Goal: Information Seeking & Learning: Learn about a topic

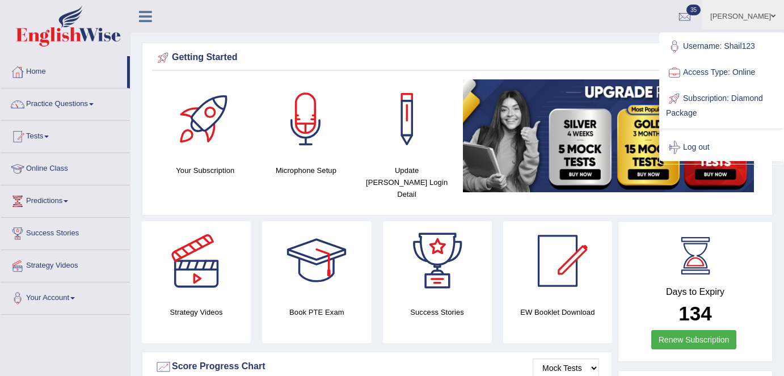
click at [687, 156] on link "Log out" at bounding box center [722, 148] width 123 height 26
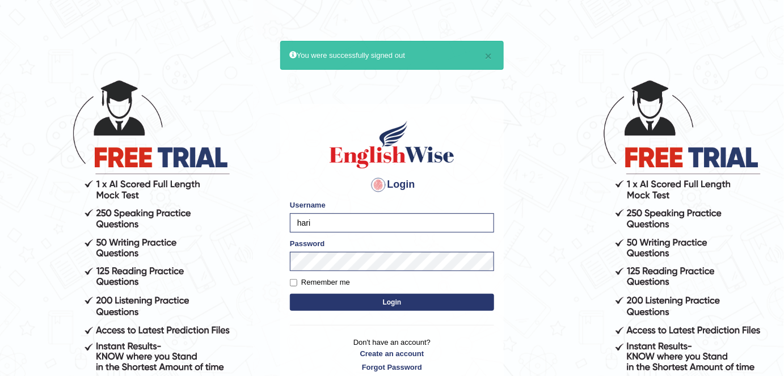
type input "Harishgupta"
click at [322, 282] on label "Remember me" at bounding box center [320, 282] width 60 height 11
click at [297, 282] on input "Remember me" at bounding box center [293, 282] width 7 height 7
checkbox input "true"
click at [338, 304] on button "Login" at bounding box center [392, 302] width 204 height 17
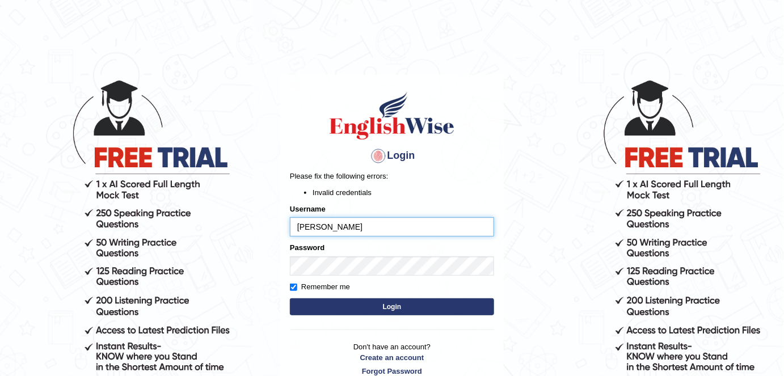
drag, startPoint x: 359, startPoint y: 224, endPoint x: 356, endPoint y: 236, distance: 11.7
click at [359, 224] on input "Harishgupta" at bounding box center [392, 226] width 204 height 19
click at [357, 316] on form "Please fix the following errors: Invalid credentials Username Harishgupta Passw…" at bounding box center [392, 244] width 204 height 147
click at [357, 309] on button "Login" at bounding box center [392, 307] width 204 height 17
click at [261, 267] on body "Login Please fix the following errors: Invalid credentials Username Harishgupta…" at bounding box center [392, 227] width 784 height 376
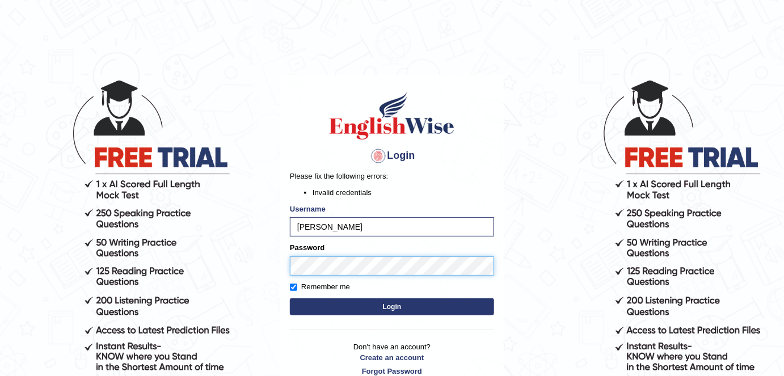
click at [290, 299] on button "Login" at bounding box center [392, 307] width 204 height 17
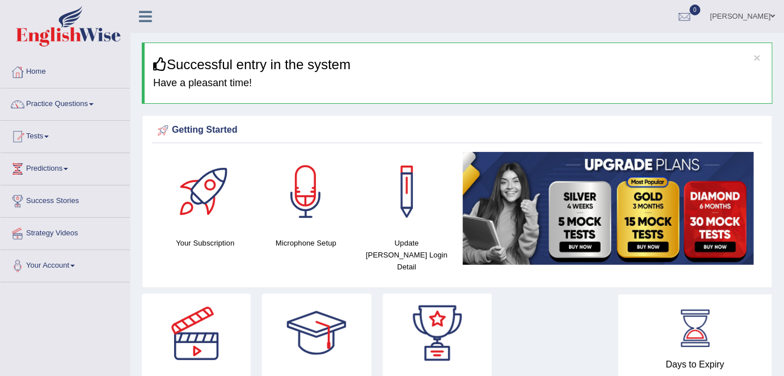
click at [535, 92] on div "× Successful entry in the system Have a pleasant time!" at bounding box center [457, 73] width 631 height 61
click at [538, 86] on h4 "Have a pleasant time!" at bounding box center [458, 83] width 611 height 11
click at [738, 19] on link "Harish gupta" at bounding box center [743, 15] width 82 height 30
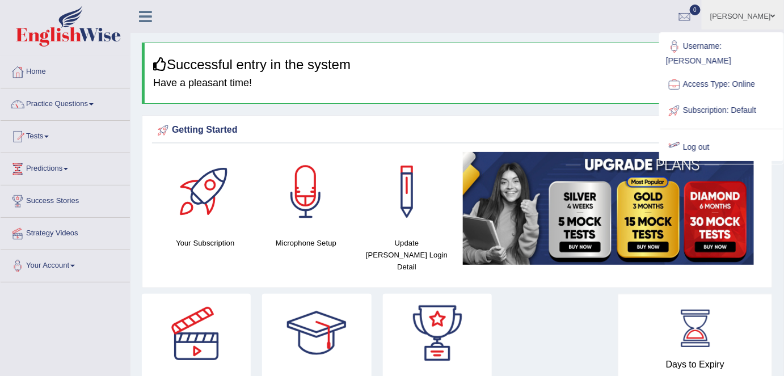
click at [693, 135] on link "Log out" at bounding box center [722, 148] width 123 height 26
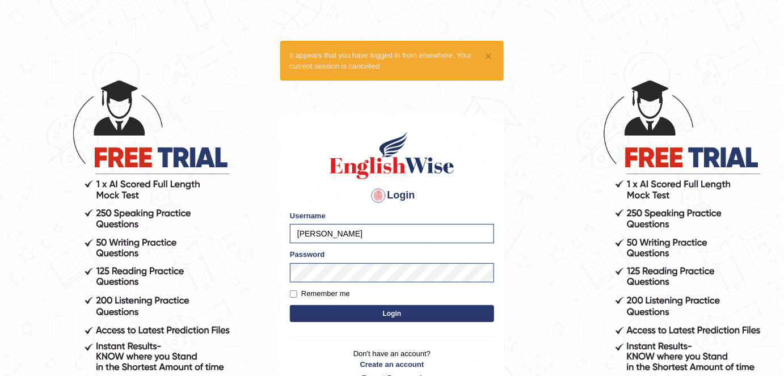
click at [267, 236] on body "× It appears that you have logged in from elsewhere. Your current session is ca…" at bounding box center [392, 227] width 784 height 376
type input "shail123"
click at [335, 297] on label "Remember me" at bounding box center [320, 293] width 60 height 11
click at [297, 297] on input "Remember me" at bounding box center [293, 294] width 7 height 7
checkbox input "true"
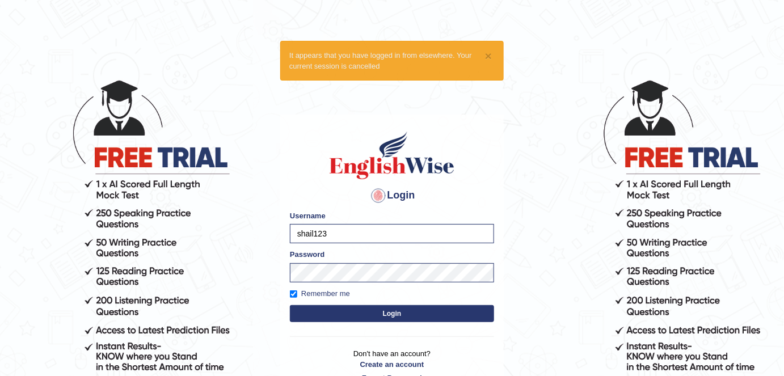
click at [354, 307] on button "Login" at bounding box center [392, 313] width 204 height 17
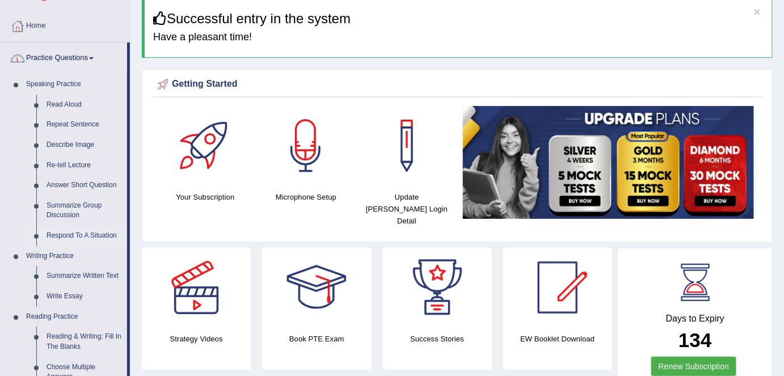
scroll to position [51, 0]
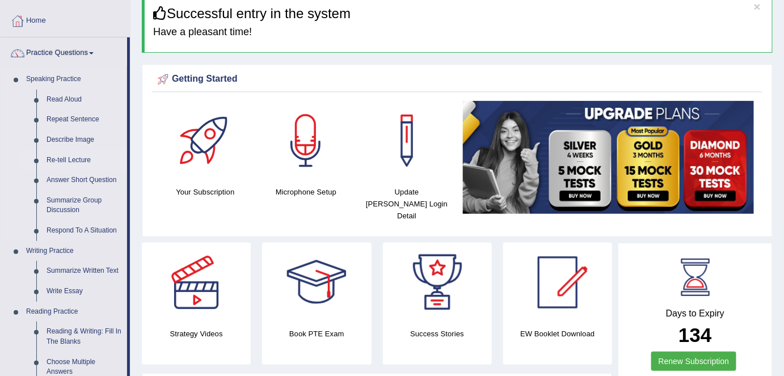
click at [69, 162] on link "Re-tell Lecture" at bounding box center [84, 160] width 86 height 20
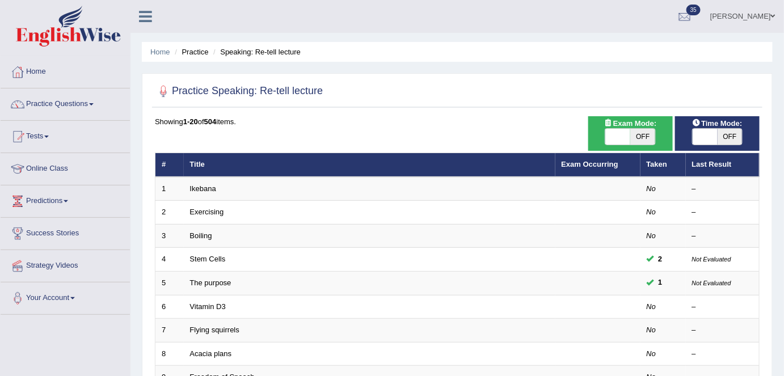
click at [587, 163] on link "Exam Occurring" at bounding box center [590, 164] width 57 height 9
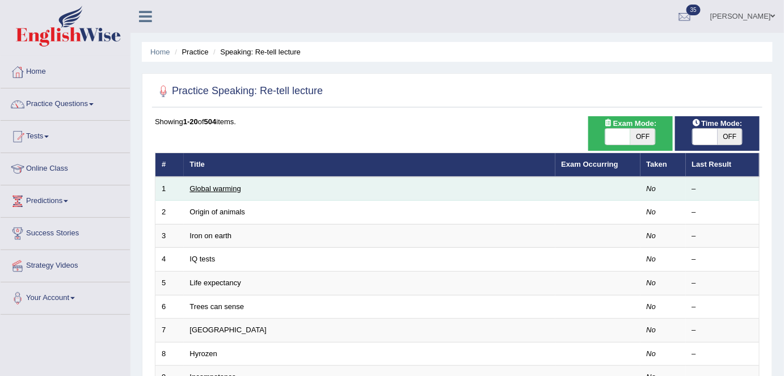
click at [221, 189] on link "Global warming" at bounding box center [215, 188] width 51 height 9
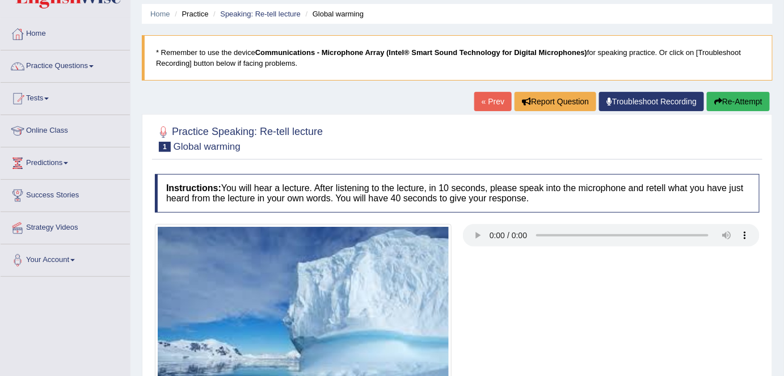
scroll to position [51, 0]
